Goal: Information Seeking & Learning: Compare options

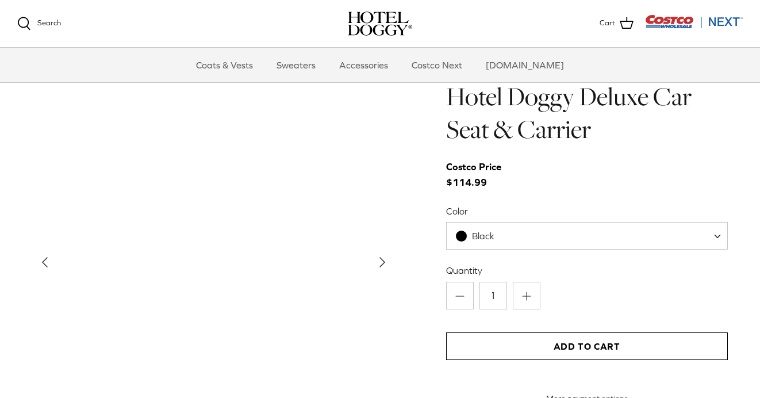
scroll to position [1115, 0]
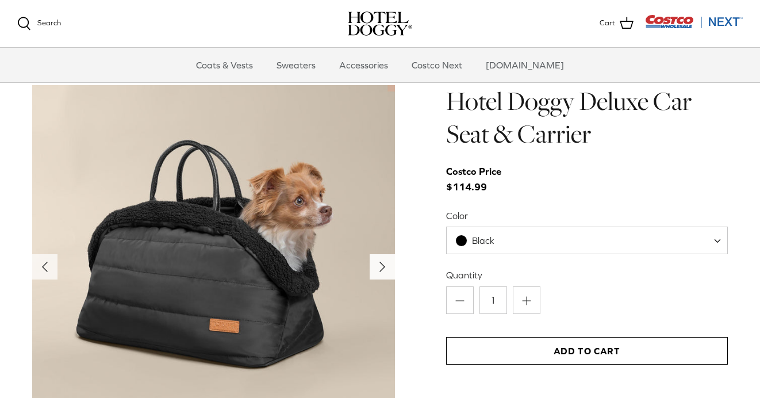
click at [377, 264] on icon "Right" at bounding box center [382, 266] width 18 height 18
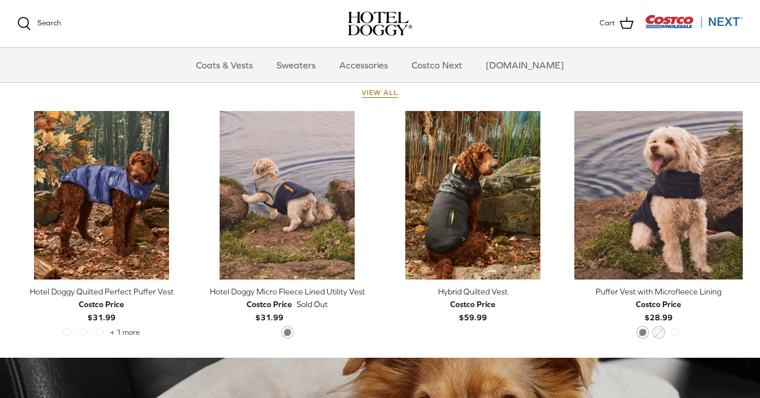
scroll to position [522, 0]
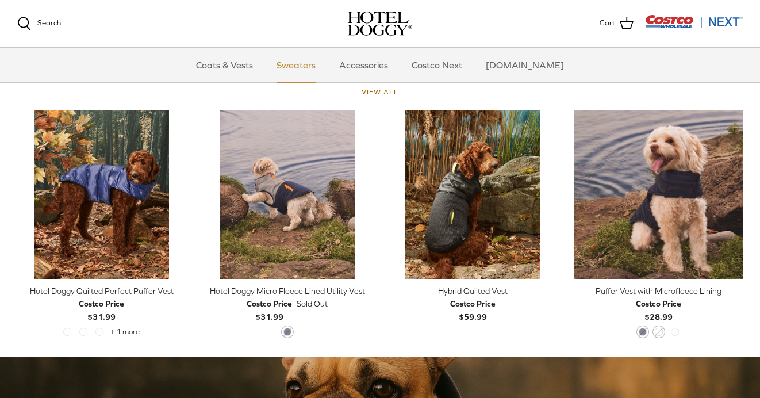
click at [305, 67] on link "Sweaters" at bounding box center [296, 65] width 60 height 34
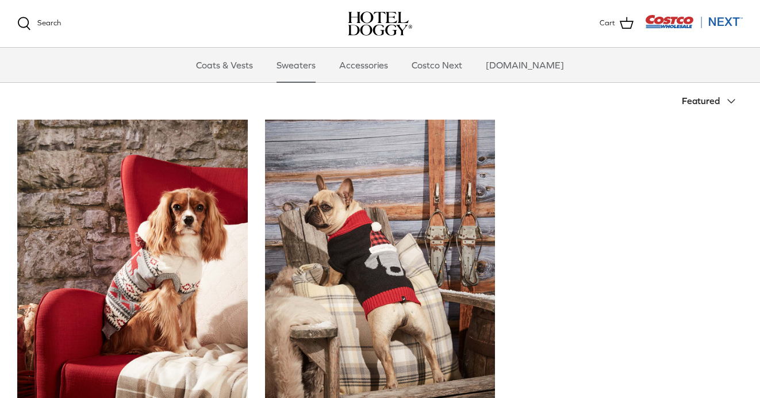
scroll to position [224, 0]
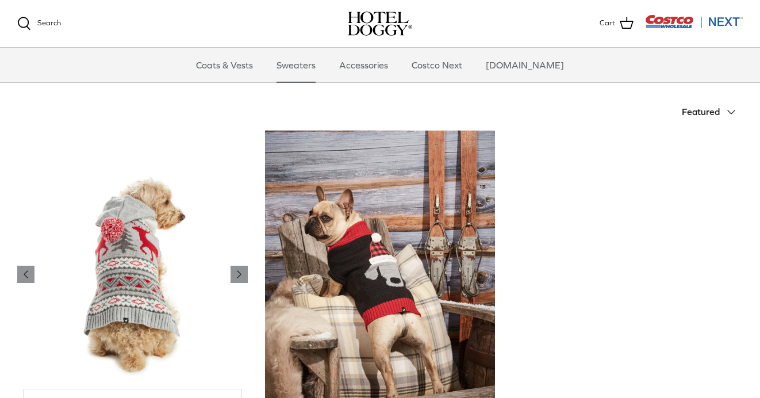
click at [149, 303] on img "Hotel Doggy Fair Isle Sweater with Pompom" at bounding box center [132, 274] width 230 height 288
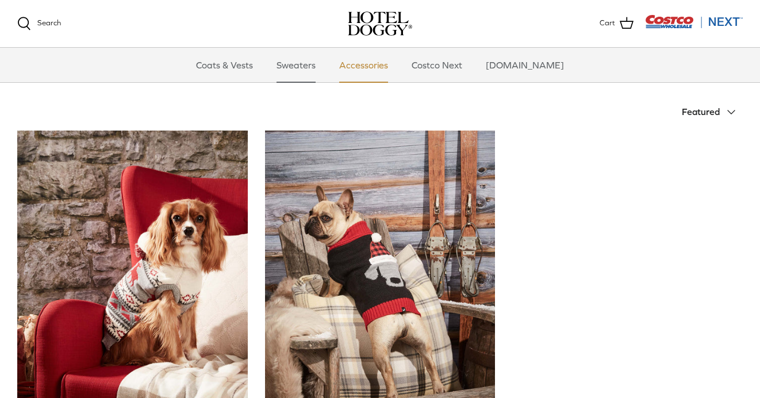
click at [375, 63] on link "Accessories" at bounding box center [364, 65] width 70 height 34
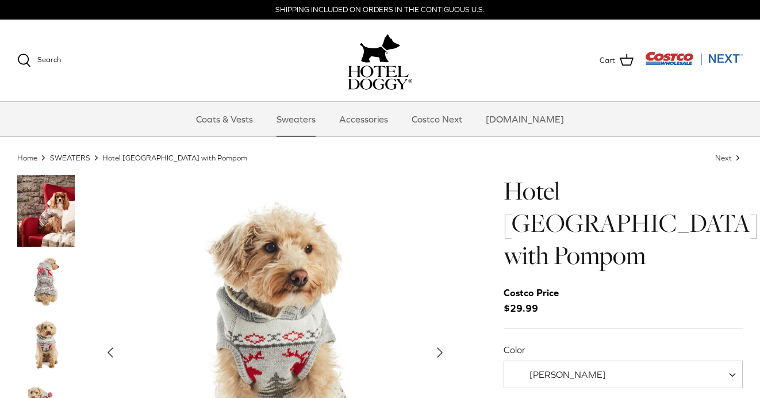
scroll to position [47, 1]
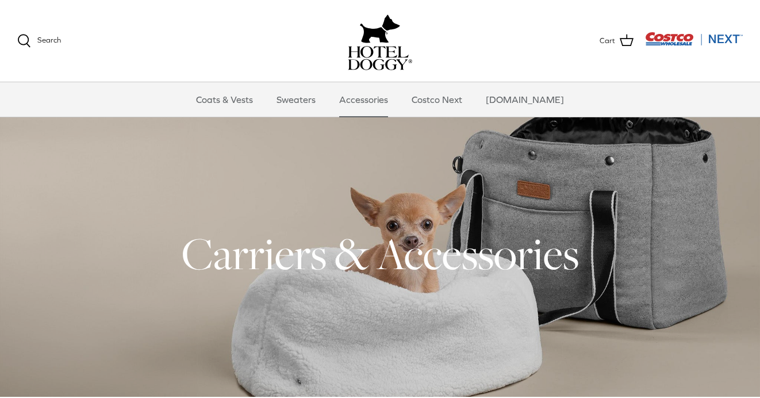
scroll to position [25, 0]
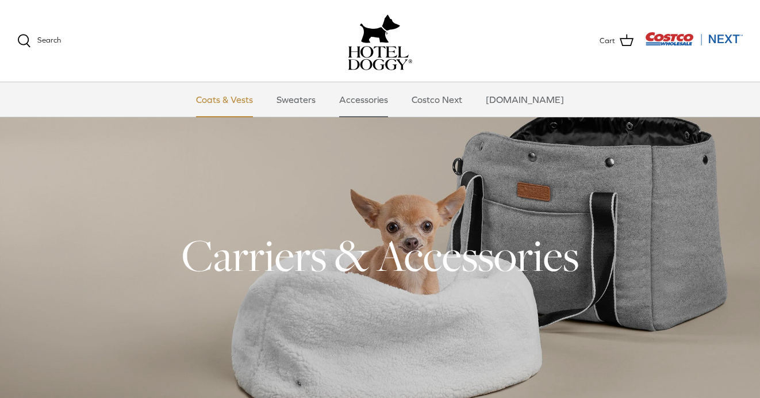
click at [239, 101] on link "Coats & Vests" at bounding box center [225, 99] width 78 height 34
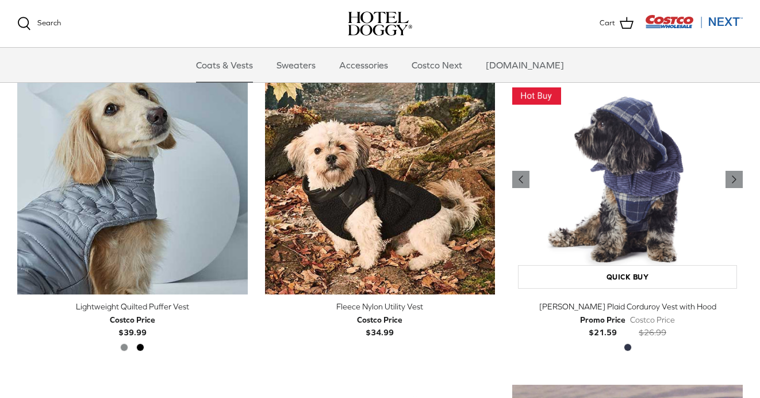
scroll to position [1265, 0]
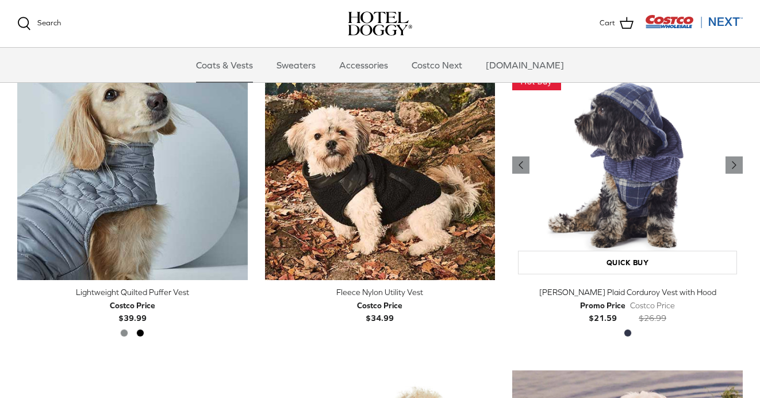
click at [632, 202] on img "Melton Plaid Corduroy Vest with Hood" at bounding box center [627, 165] width 230 height 230
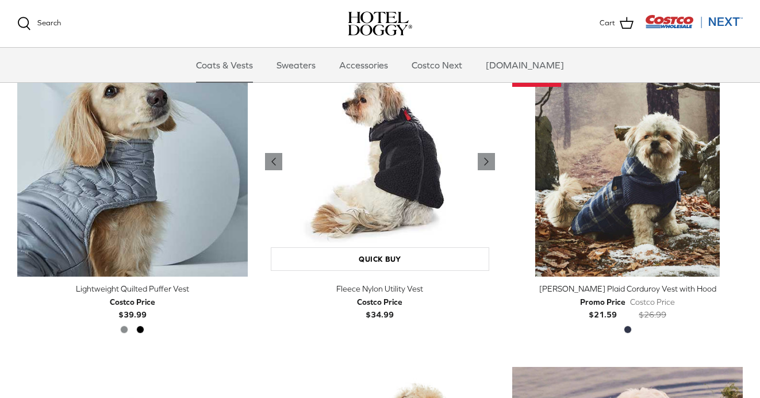
click at [398, 170] on img "Fleece Nylon Utility Vest" at bounding box center [380, 162] width 230 height 230
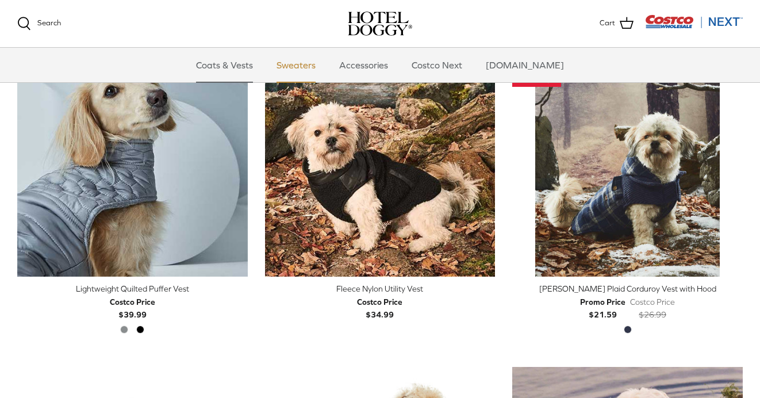
click at [321, 71] on link "Sweaters" at bounding box center [296, 65] width 60 height 34
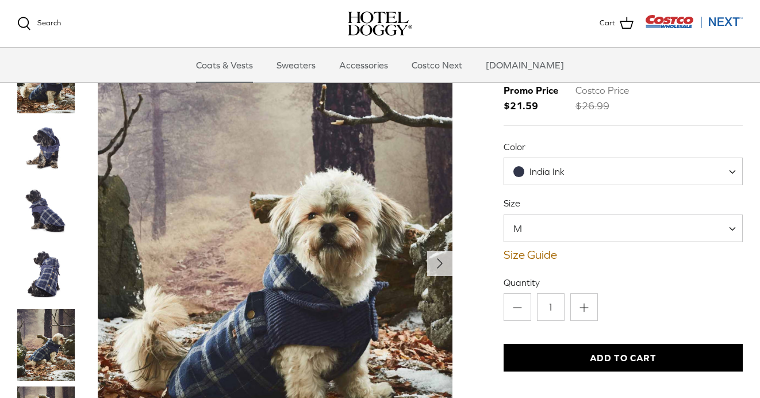
scroll to position [87, 0]
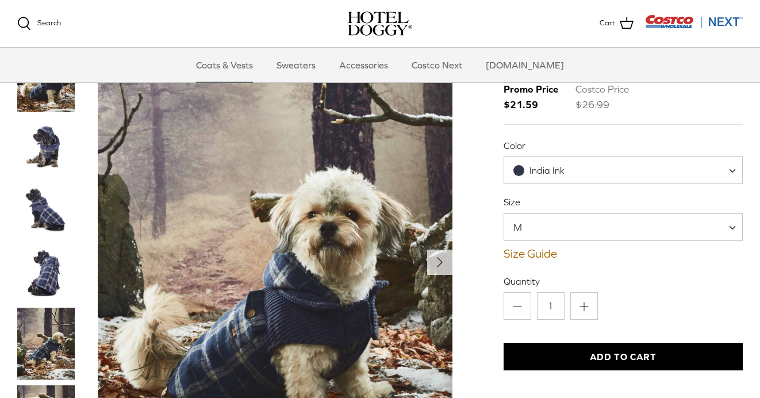
click at [48, 244] on img "Thumbnail Link" at bounding box center [45, 272] width 57 height 57
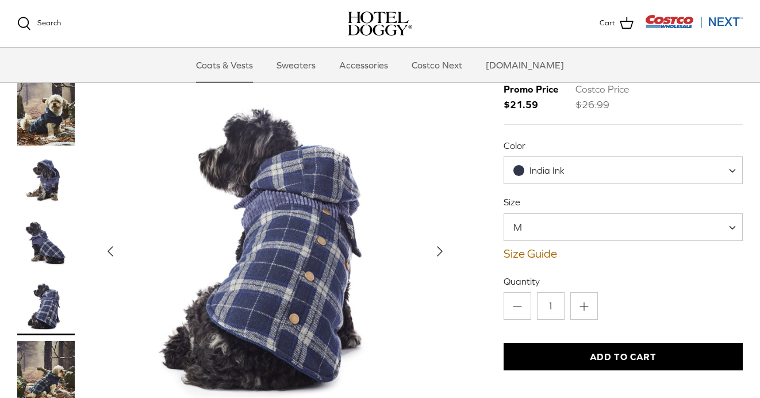
click at [43, 214] on img "Thumbnail Link" at bounding box center [45, 242] width 57 height 57
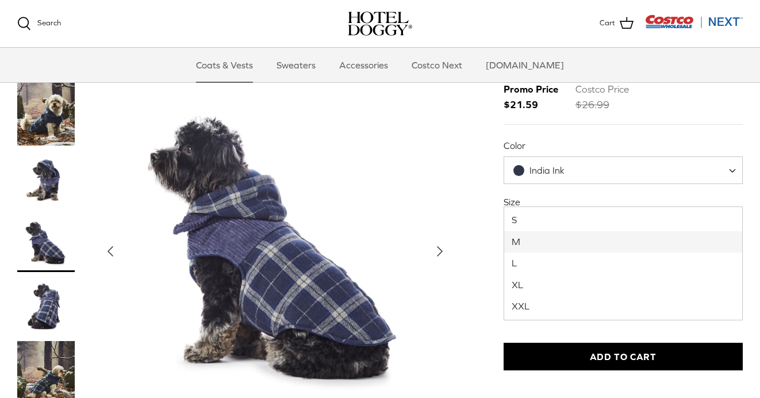
click at [733, 213] on span at bounding box center [735, 227] width 11 height 28
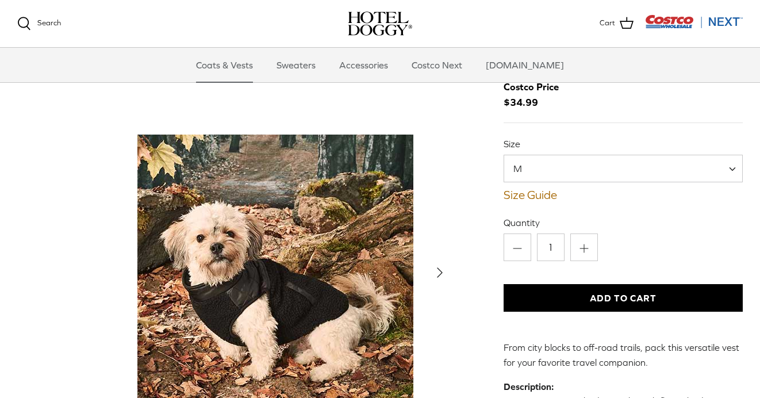
scroll to position [58, 0]
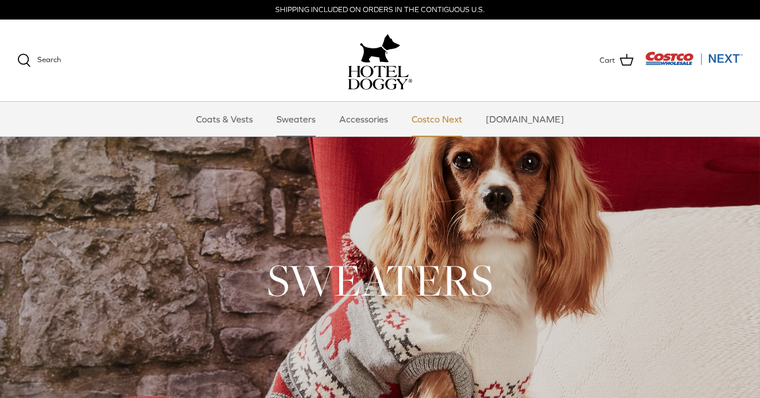
click at [454, 124] on link "Costco Next" at bounding box center [436, 119] width 71 height 34
